Goal: Transaction & Acquisition: Purchase product/service

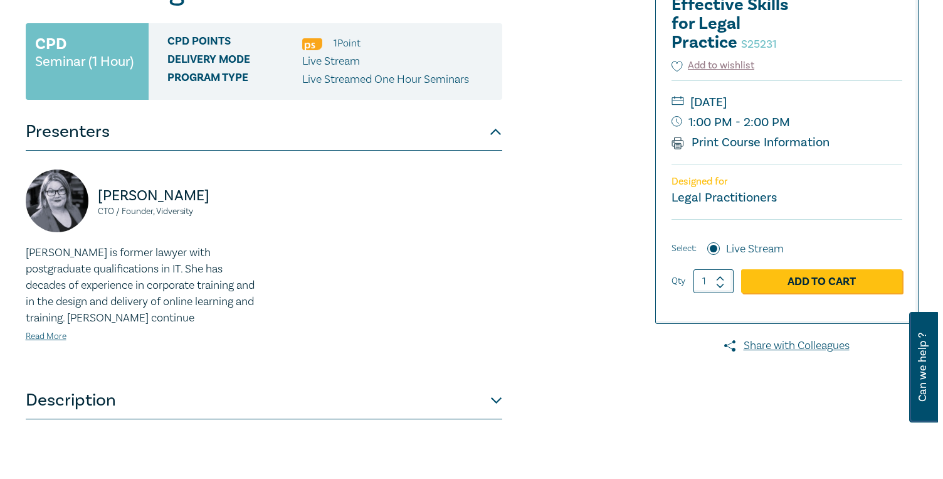
scroll to position [231, 0]
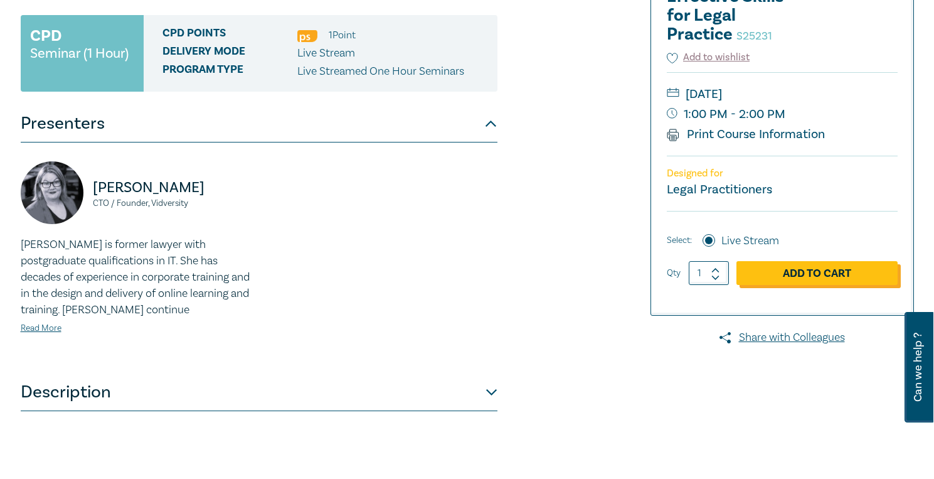
click at [802, 274] on link "Add to Cart" at bounding box center [816, 273] width 161 height 24
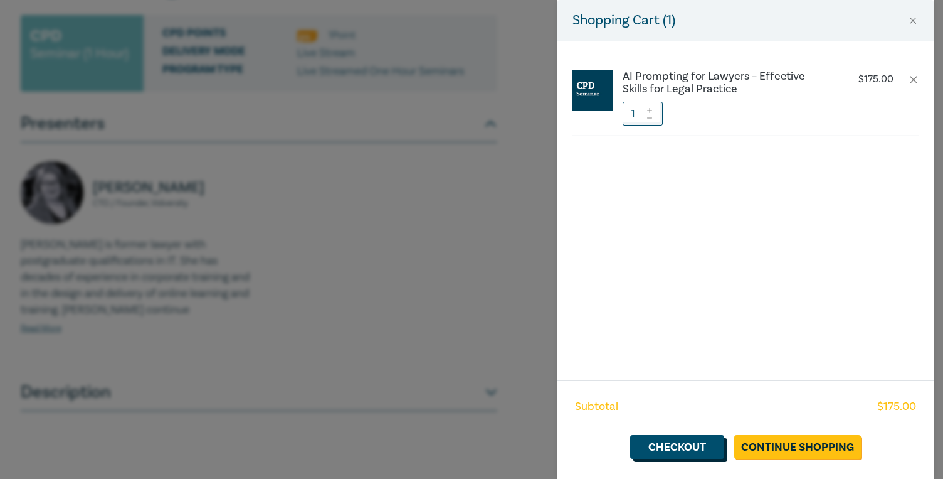
click at [698, 445] on link "Checkout" at bounding box center [677, 447] width 94 height 24
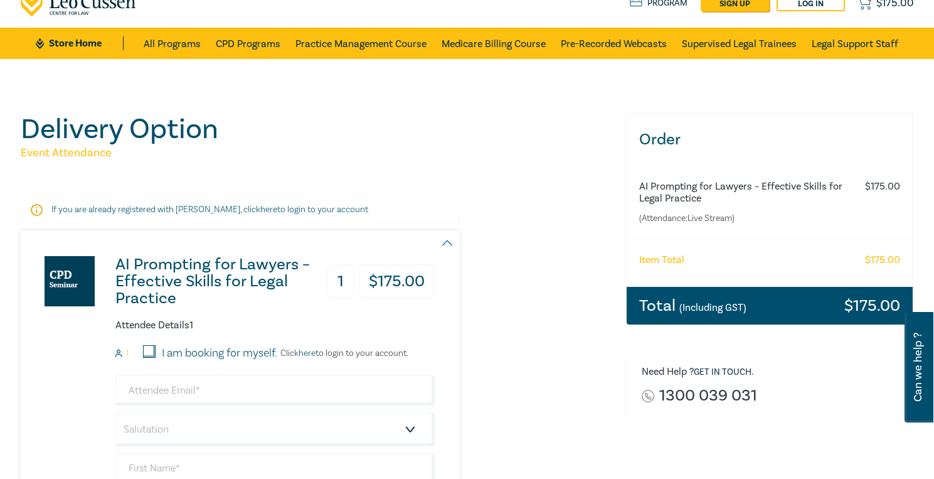
scroll to position [115, 0]
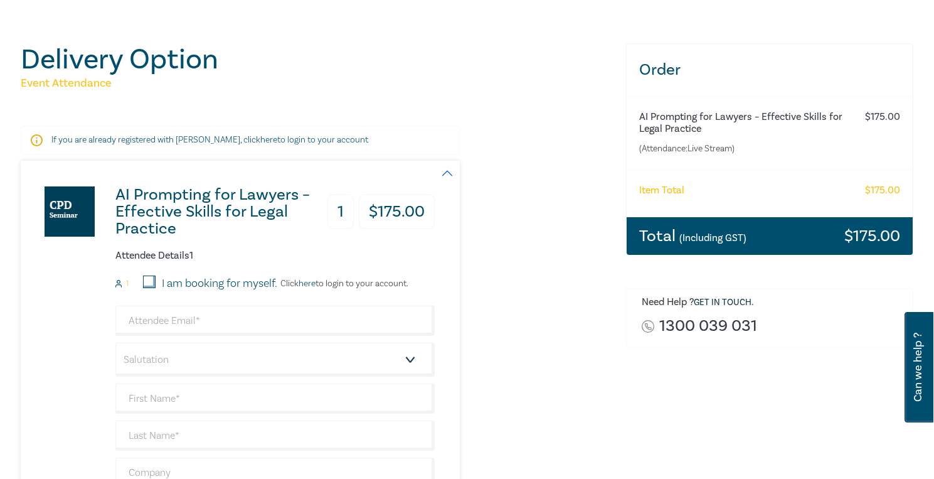
click at [151, 281] on input "I am booking for myself." at bounding box center [149, 281] width 13 height 13
checkbox input "true"
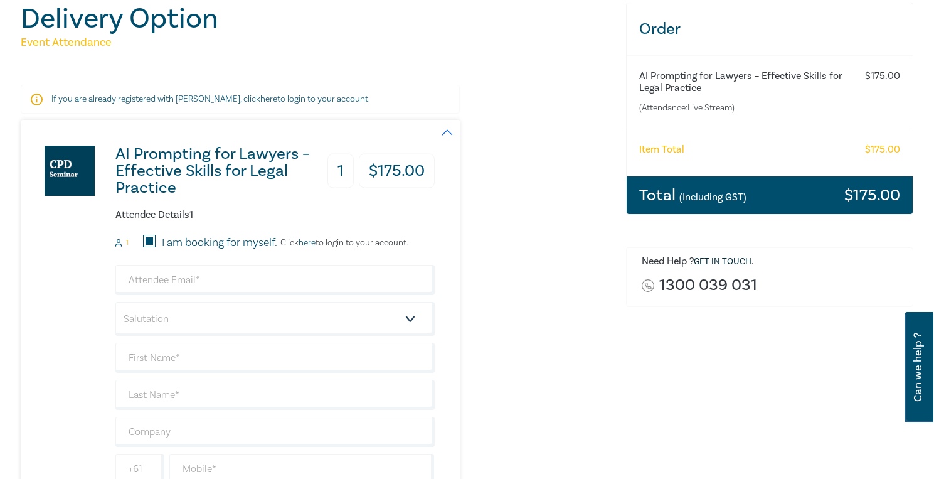
scroll to position [332, 0]
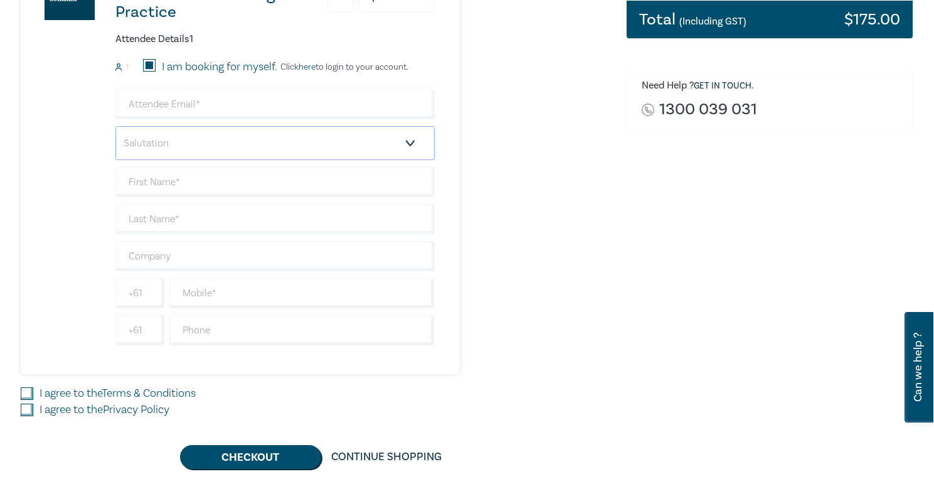
click at [250, 137] on select "Salutation Mr. Mrs. Ms. Miss Dr. Prof. Other" at bounding box center [274, 143] width 319 height 34
select select "Ms."
click at [204, 180] on input "text" at bounding box center [274, 182] width 319 height 30
type input "[PERSON_NAME]"
type input "jpenberthy@bigpond.com"
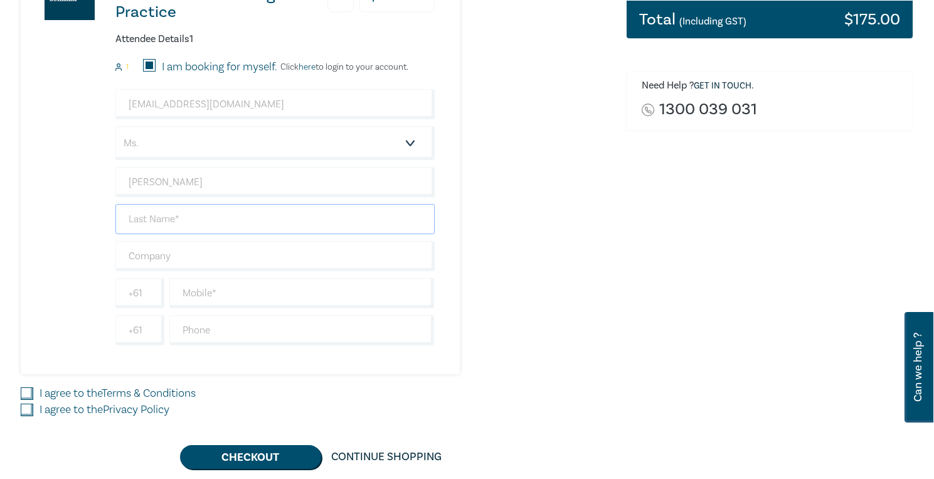
type input "[PERSON_NAME]"
type input "29 321 840 010"
type input "0417341958"
type input "[GEOGRAPHIC_DATA]"
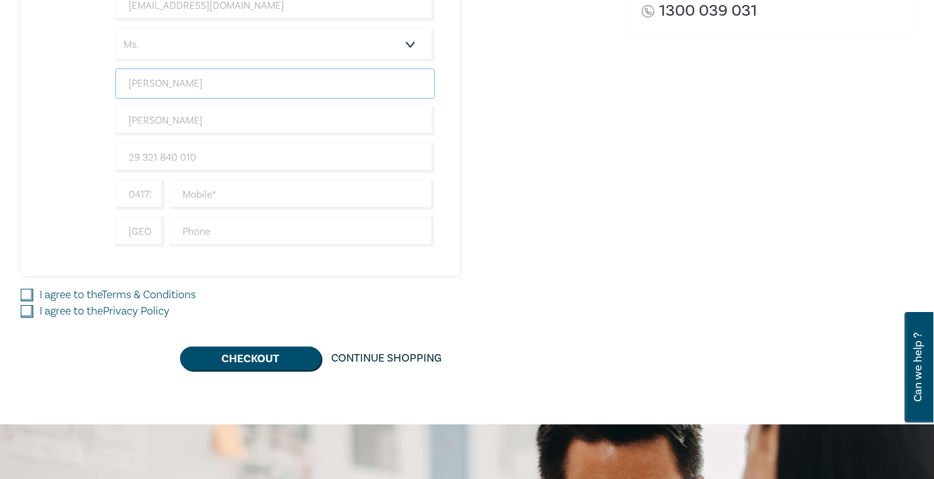
scroll to position [432, 0]
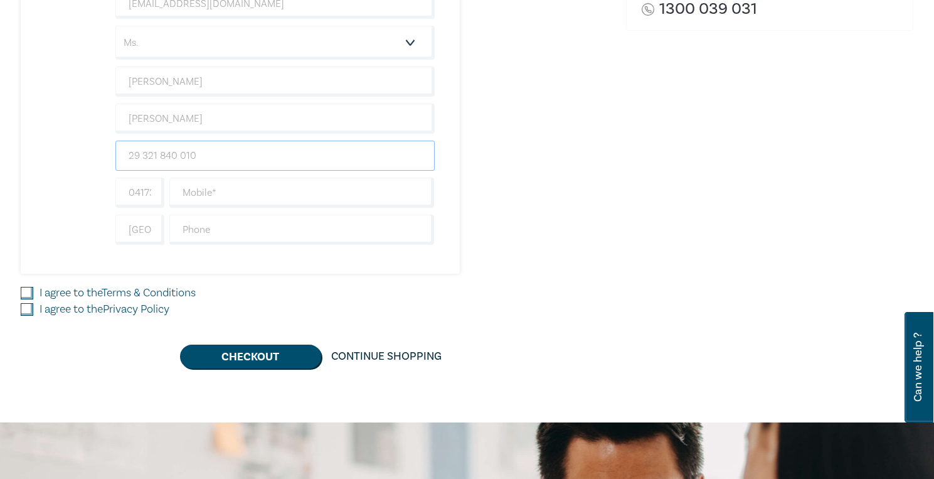
click at [207, 154] on input "29 321 840 010" at bounding box center [274, 156] width 319 height 30
type input "2"
type input "Lawyer and Mediator"
click at [26, 291] on input "I agree to the Terms & Conditions" at bounding box center [27, 293] width 13 height 13
checkbox input "true"
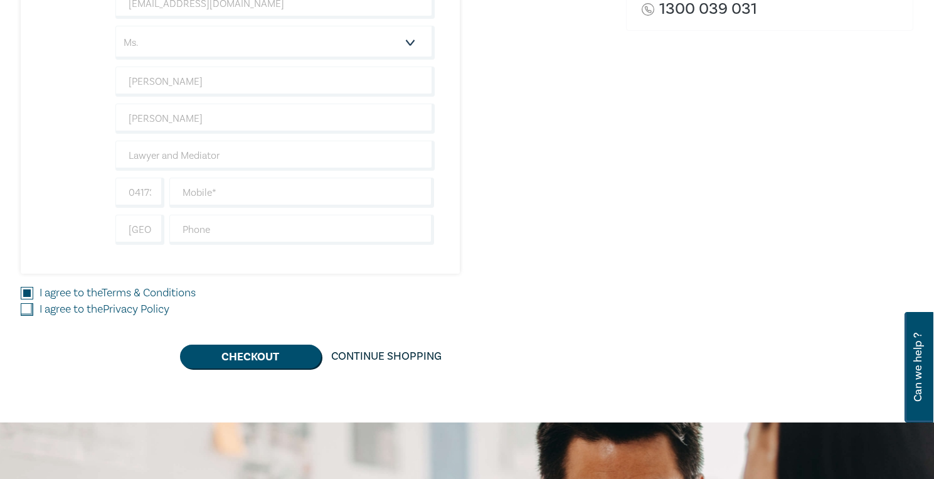
click at [27, 308] on input "I agree to the Privacy Policy" at bounding box center [27, 309] width 13 height 13
checkbox input "true"
click at [254, 355] on button "Checkout" at bounding box center [250, 356] width 141 height 24
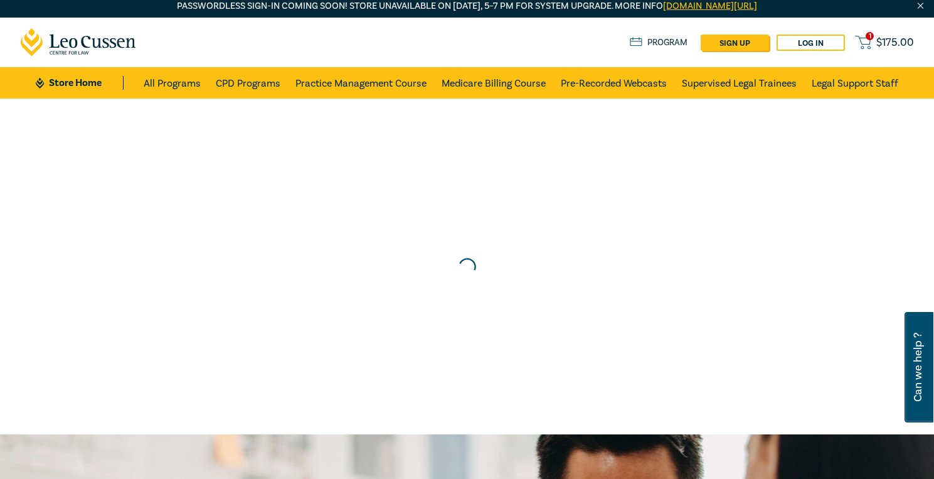
scroll to position [0, 0]
